Goal: Transaction & Acquisition: Purchase product/service

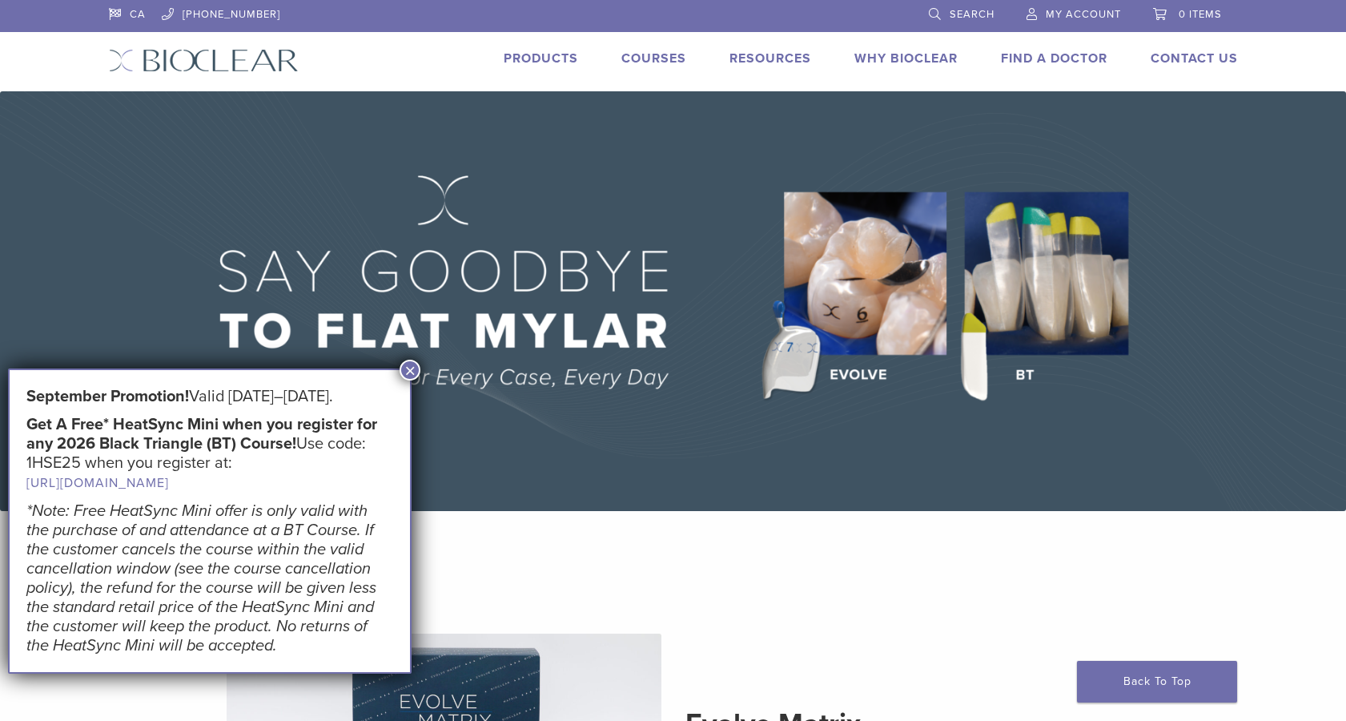
click at [410, 374] on button "×" at bounding box center [410, 370] width 21 height 21
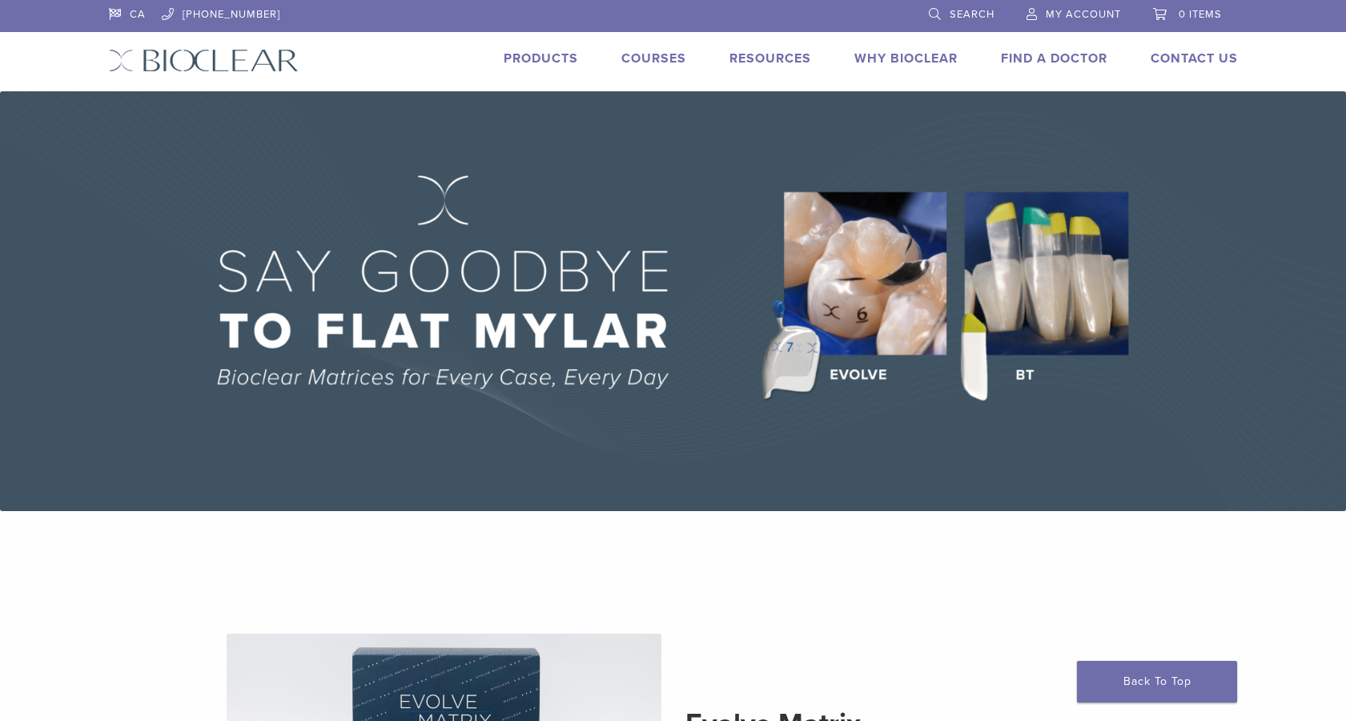
click at [537, 56] on link "Products" at bounding box center [541, 58] width 74 height 16
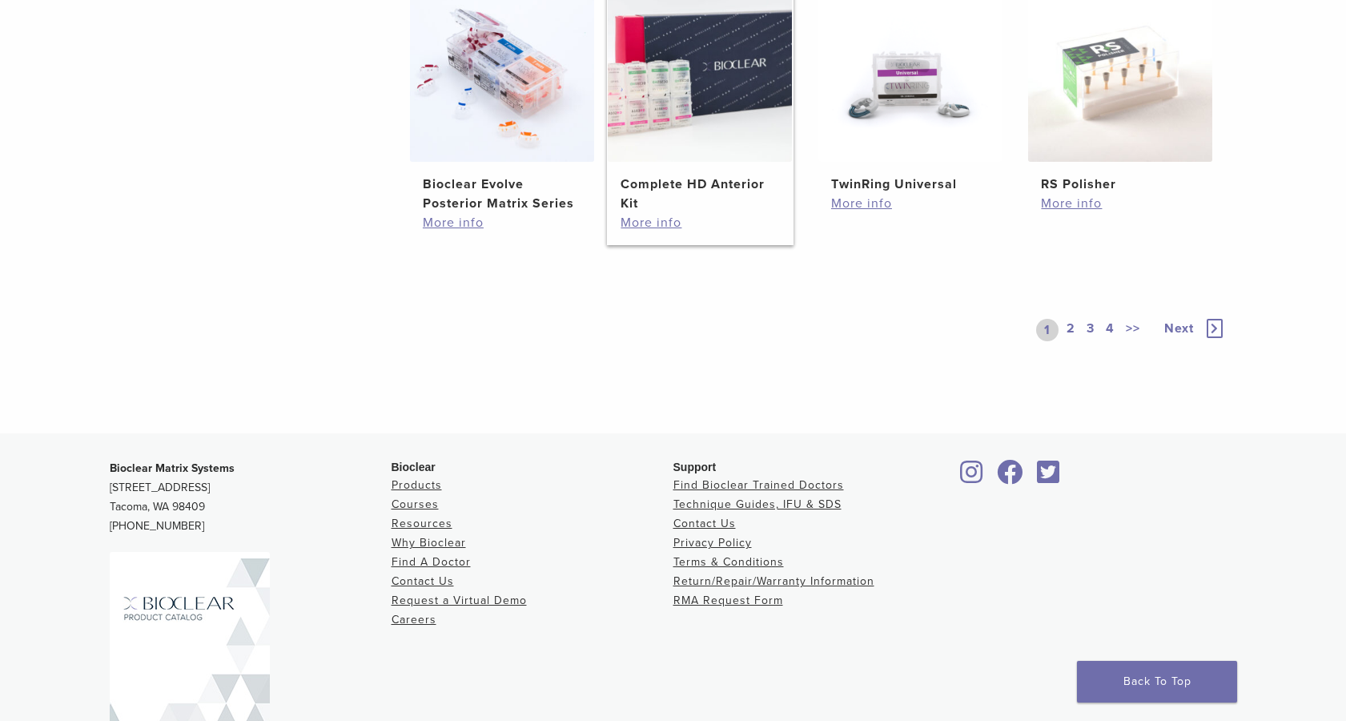
scroll to position [1259, 0]
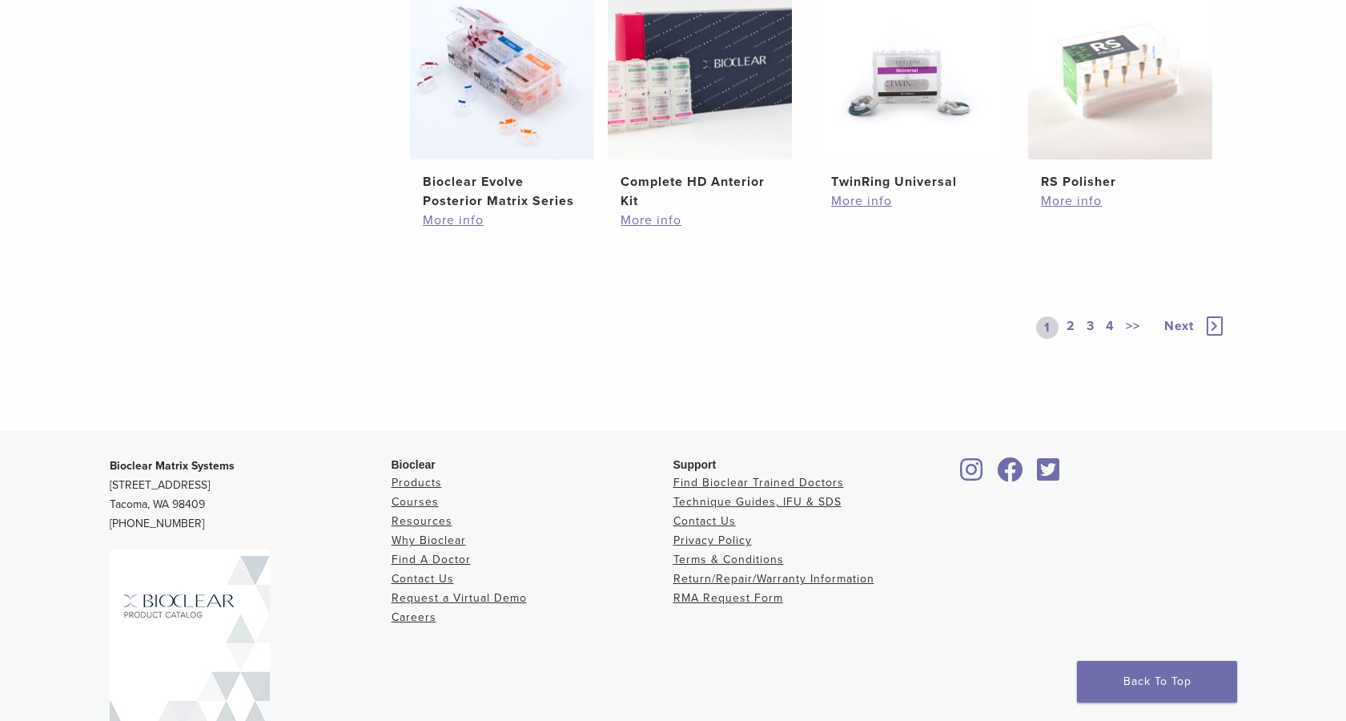
click at [1071, 331] on link "2" at bounding box center [1071, 327] width 15 height 22
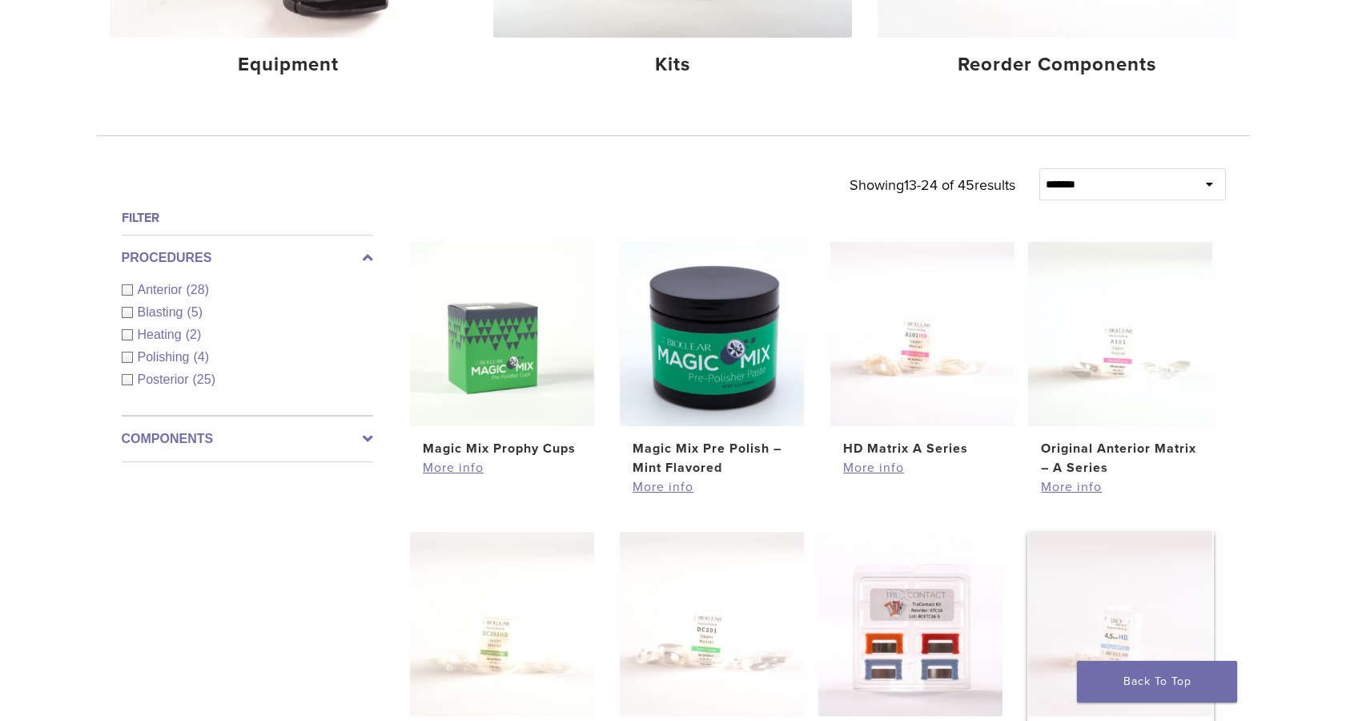
scroll to position [403, 0]
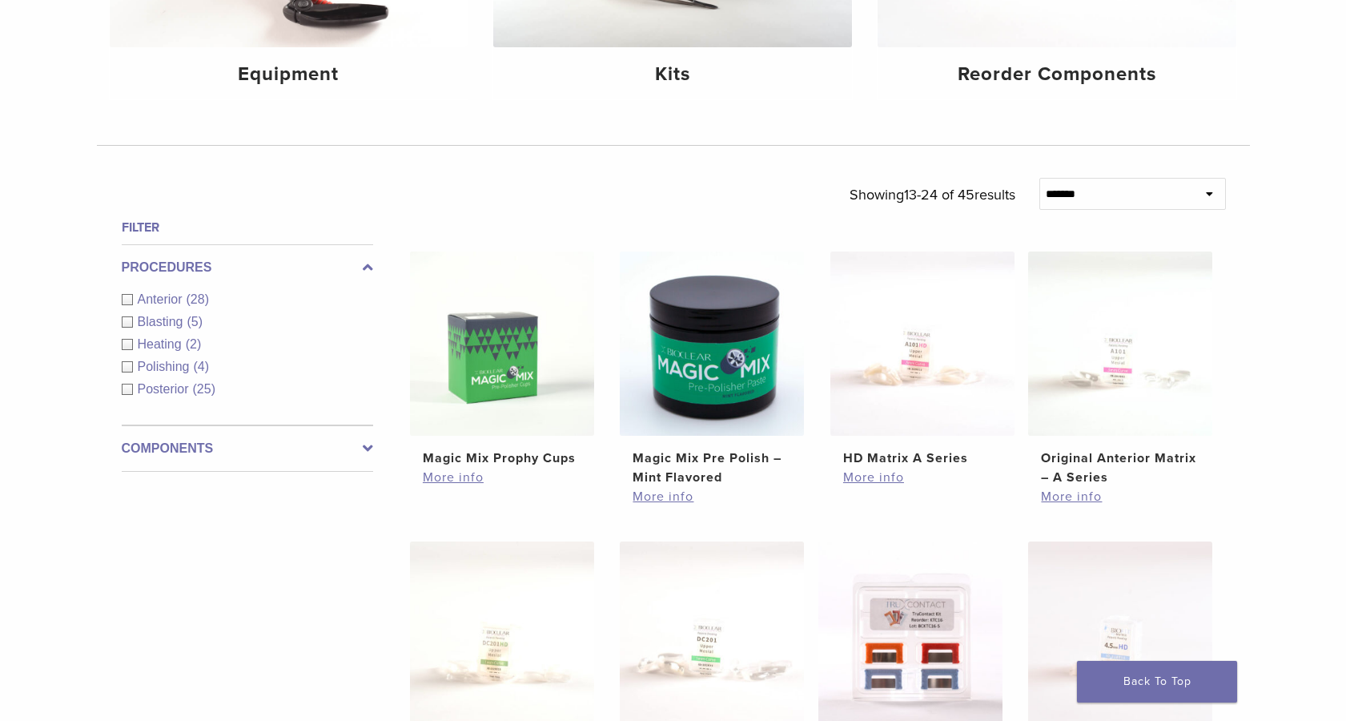
click at [146, 296] on span "Anterior" at bounding box center [162, 299] width 49 height 14
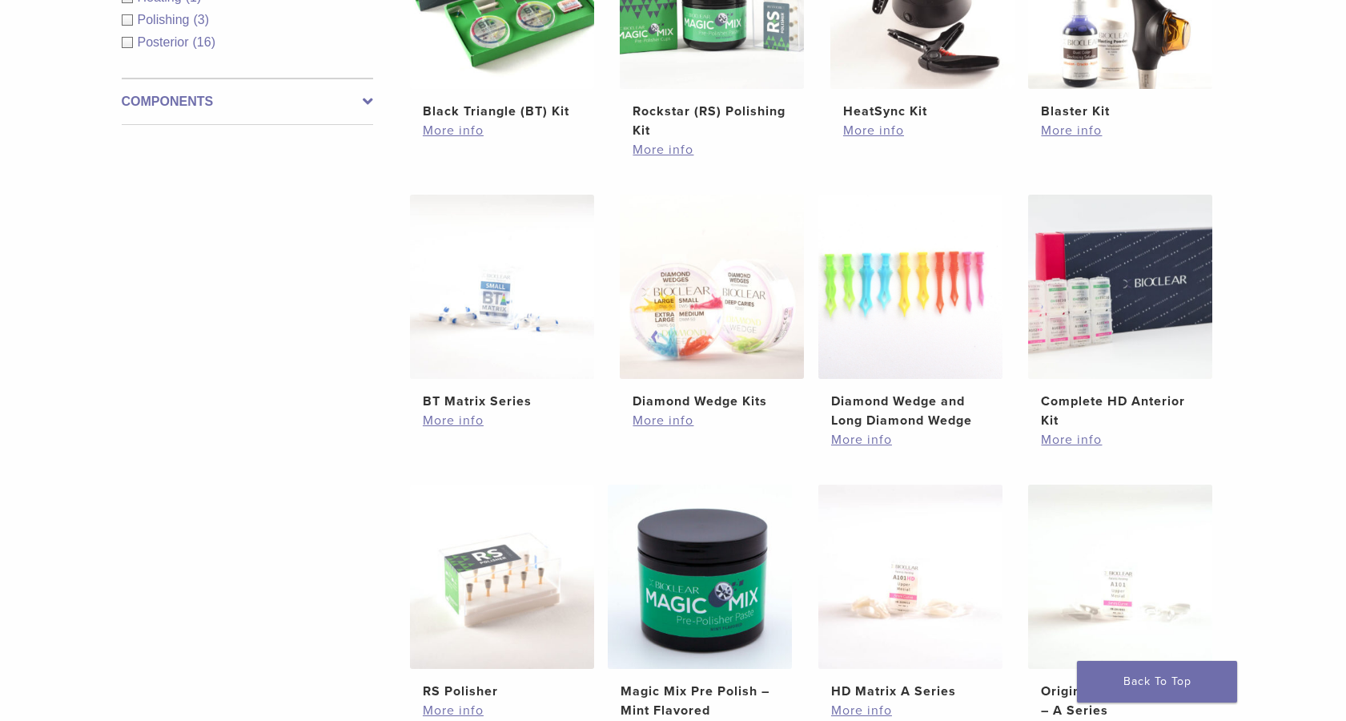
scroll to position [759, 0]
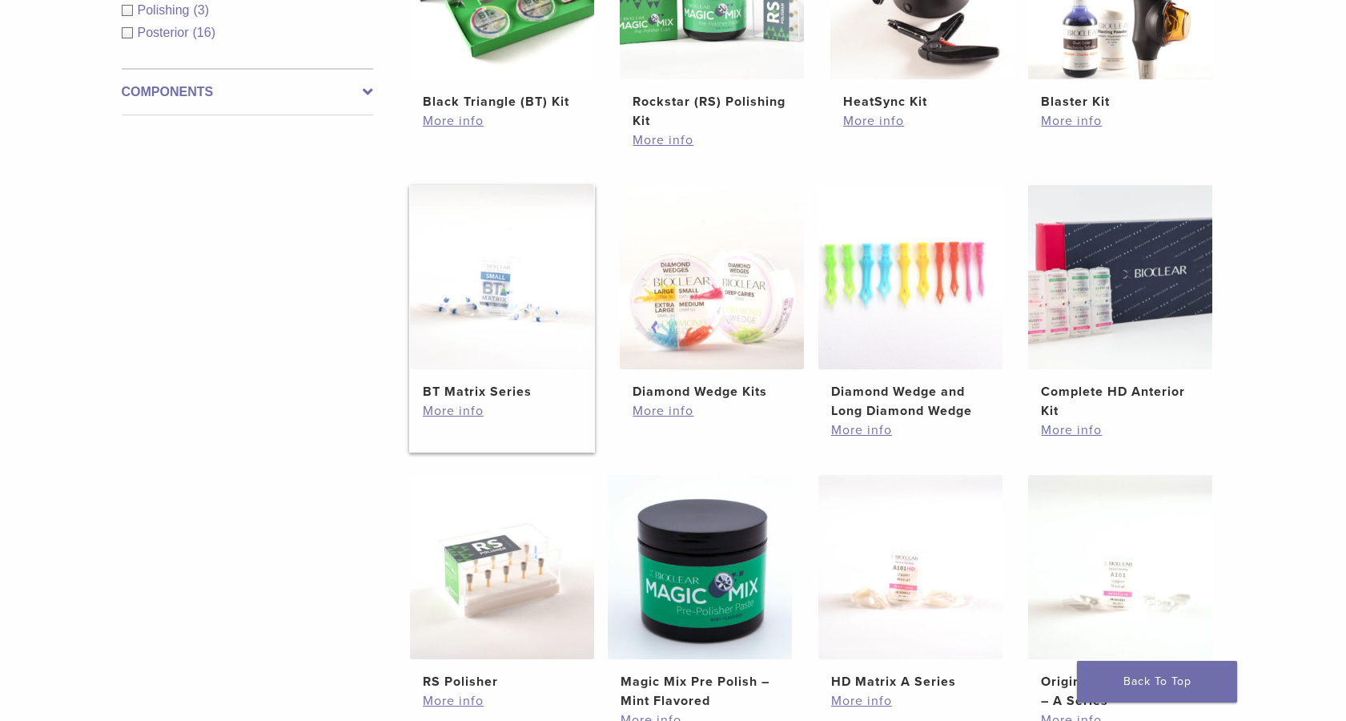
click at [498, 306] on img at bounding box center [502, 277] width 184 height 184
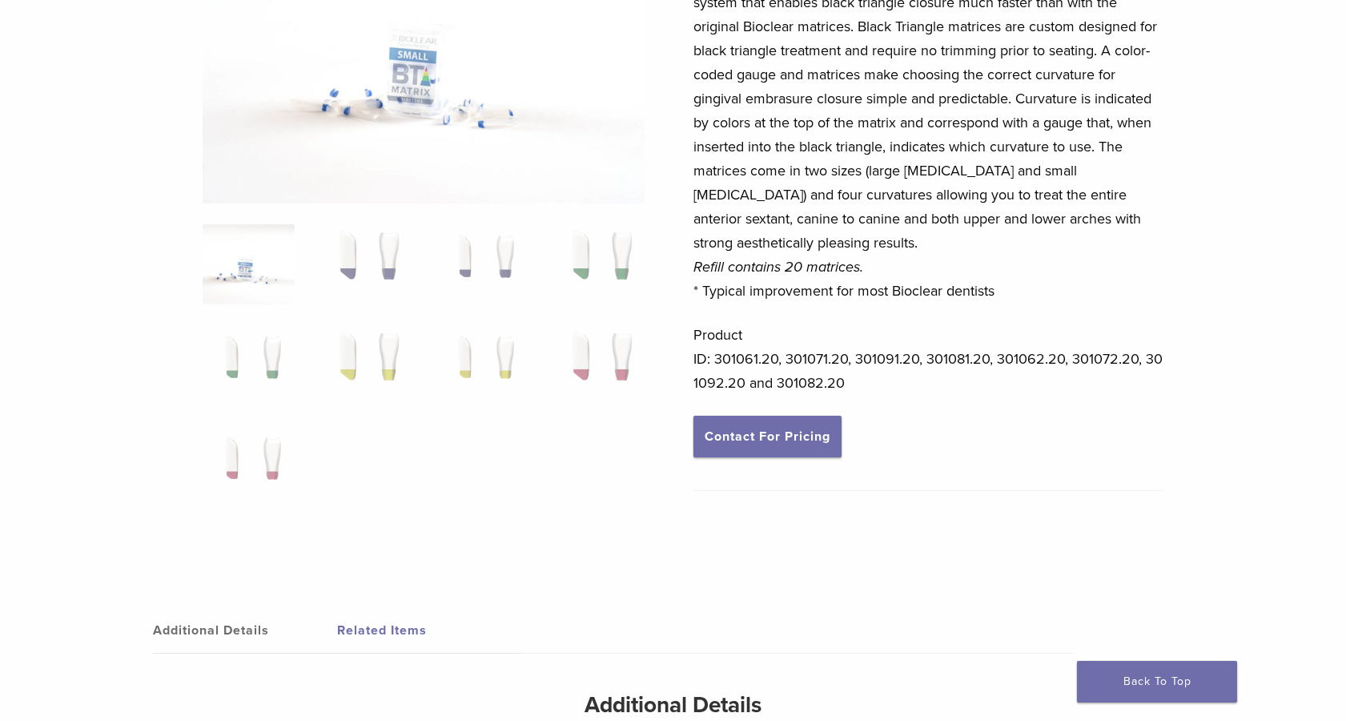
scroll to position [250, 0]
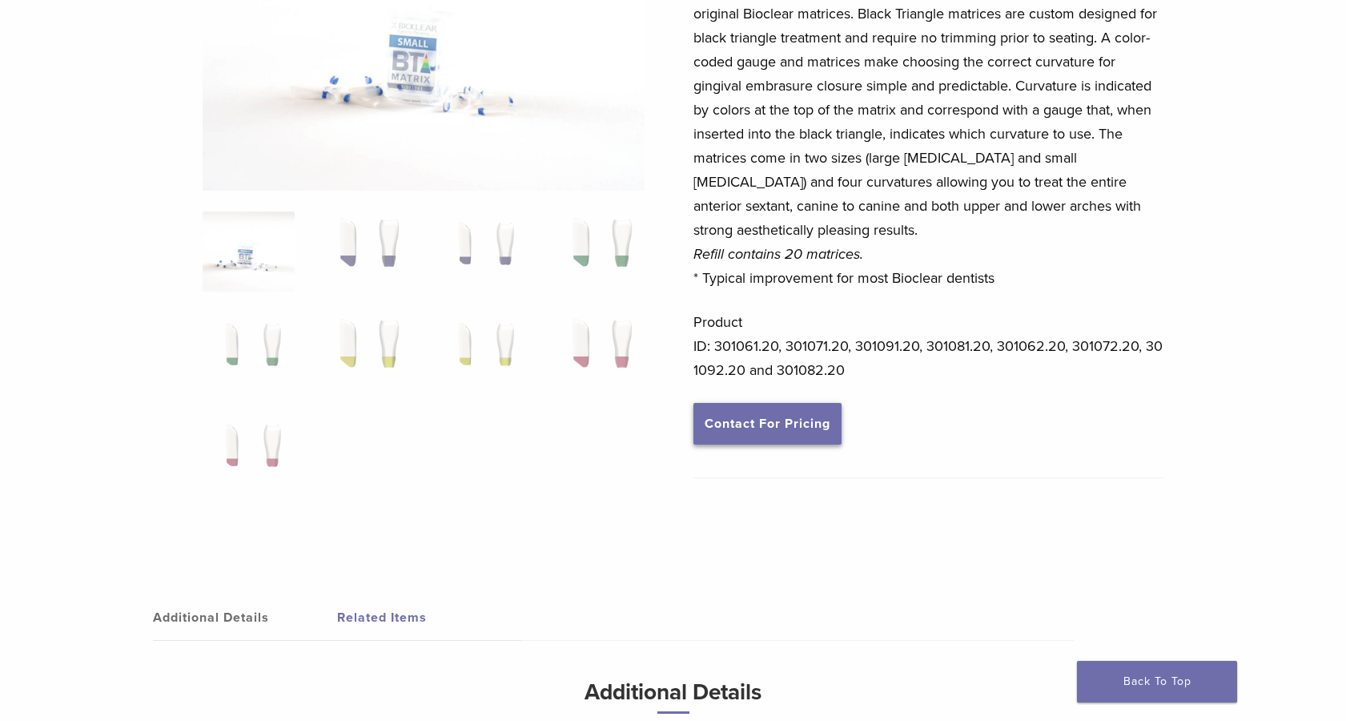
click at [788, 437] on link "Contact For Pricing" at bounding box center [768, 424] width 148 height 42
click at [969, 526] on div "BT Matrix Series Product Code: 3010 $ 117.60 Bioclear is pleased to introduce t…" at bounding box center [929, 229] width 471 height 666
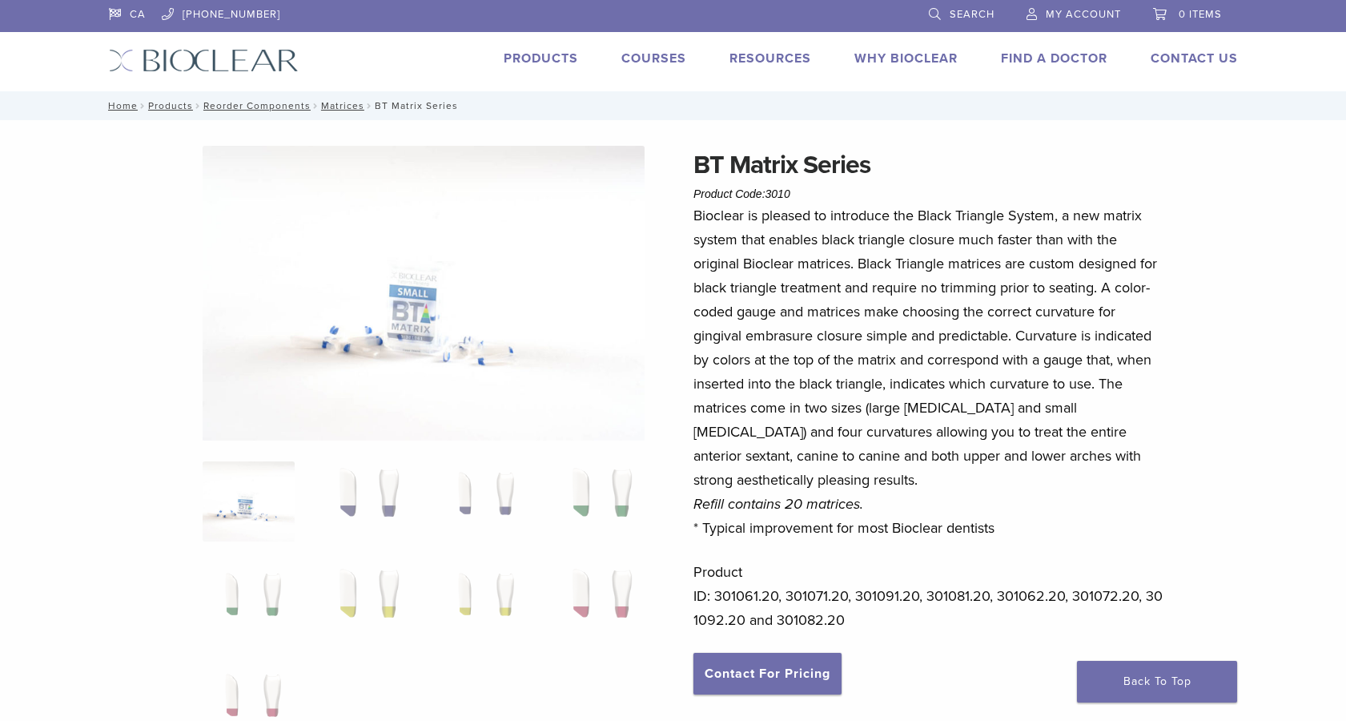
scroll to position [0, 0]
